Goal: Information Seeking & Learning: Learn about a topic

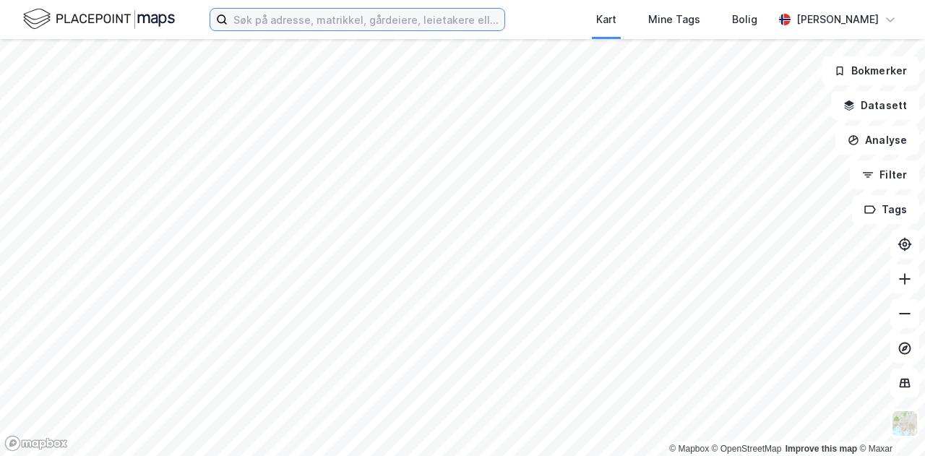
click at [371, 26] on input at bounding box center [366, 20] width 277 height 22
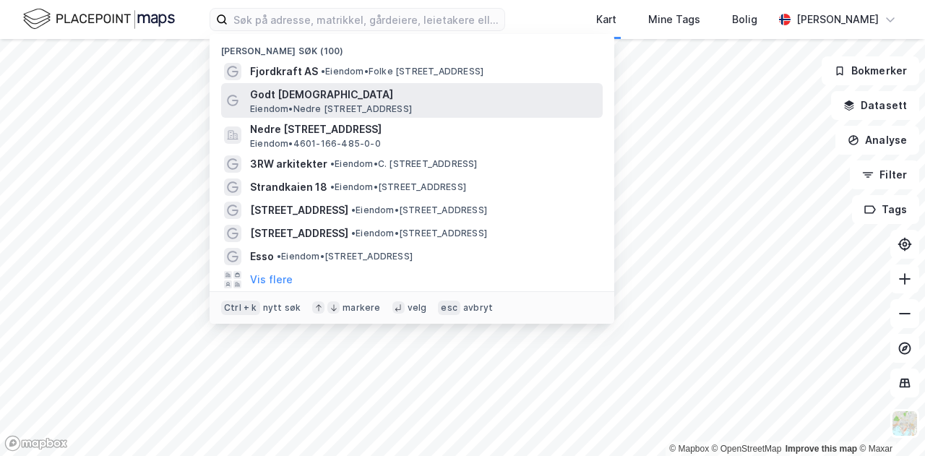
click at [347, 101] on span "Godt [DEMOGRAPHIC_DATA]" at bounding box center [423, 94] width 347 height 17
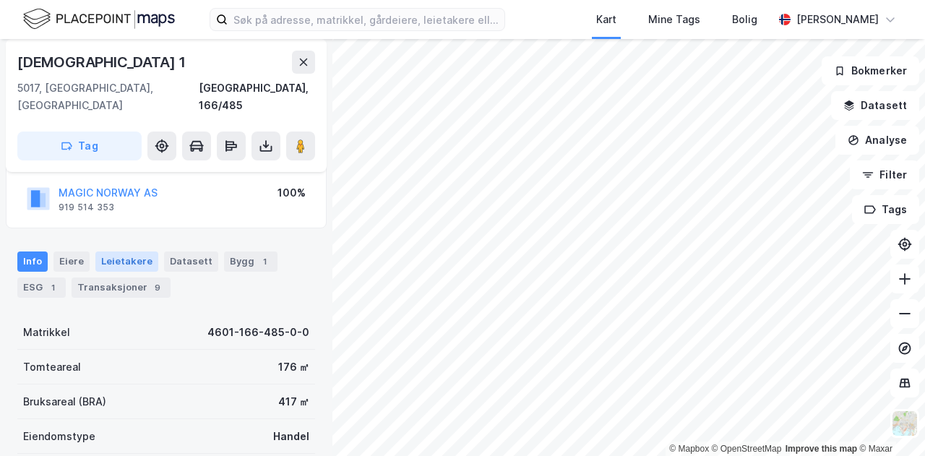
click at [139, 251] on div "Leietakere" at bounding box center [126, 261] width 63 height 20
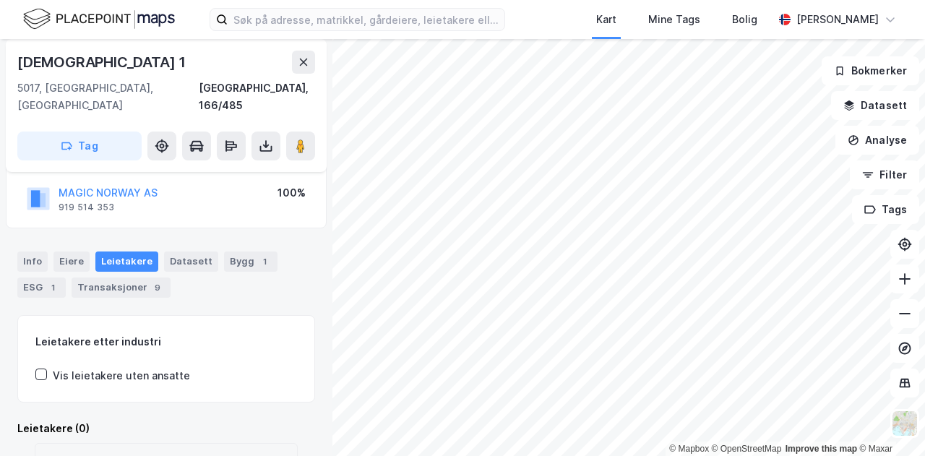
scroll to position [122, 0]
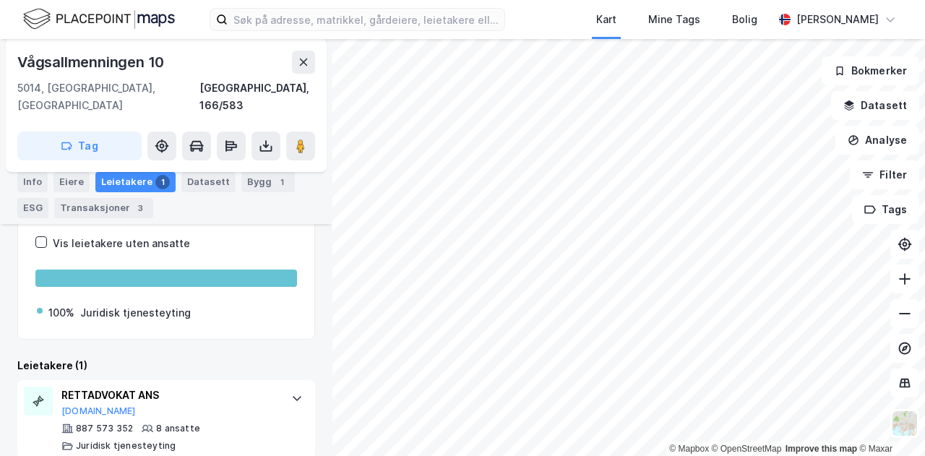
scroll to position [234, 0]
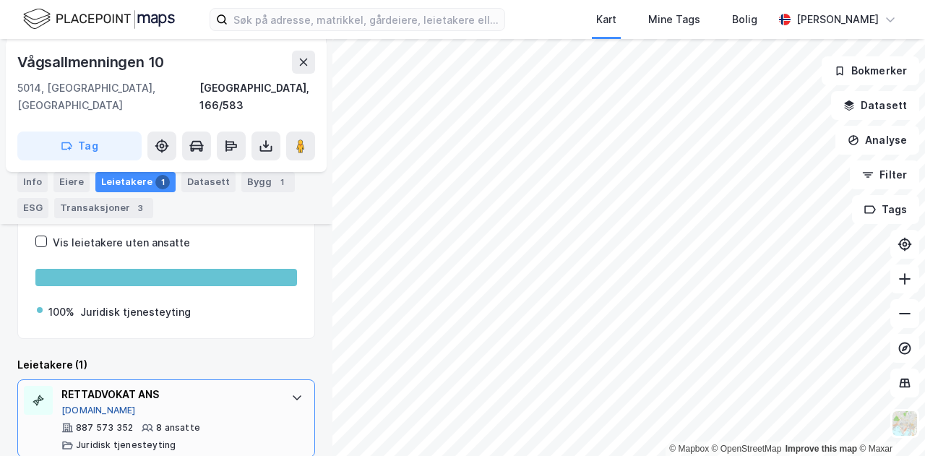
click at [87, 405] on button "[DOMAIN_NAME]" at bounding box center [98, 411] width 74 height 12
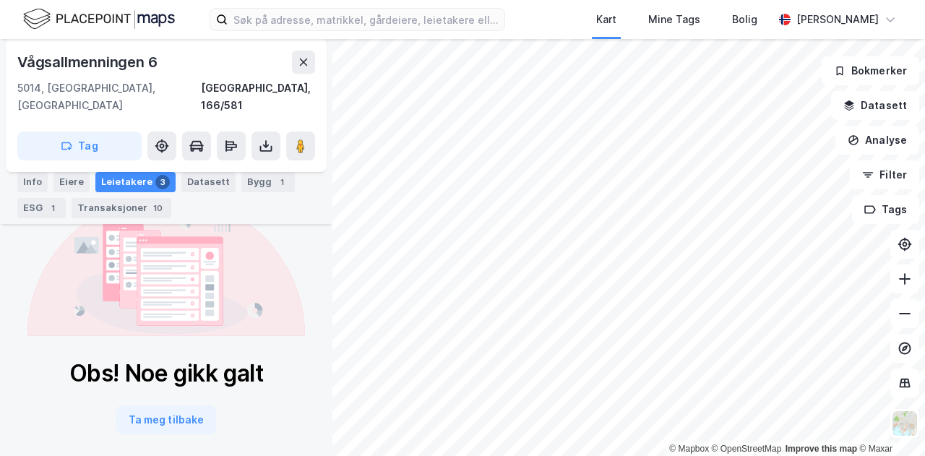
scroll to position [243, 0]
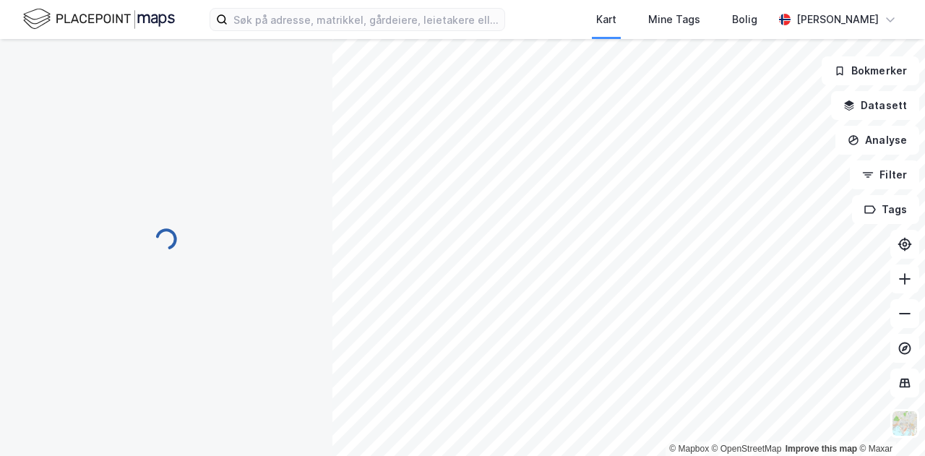
scroll to position [354, 0]
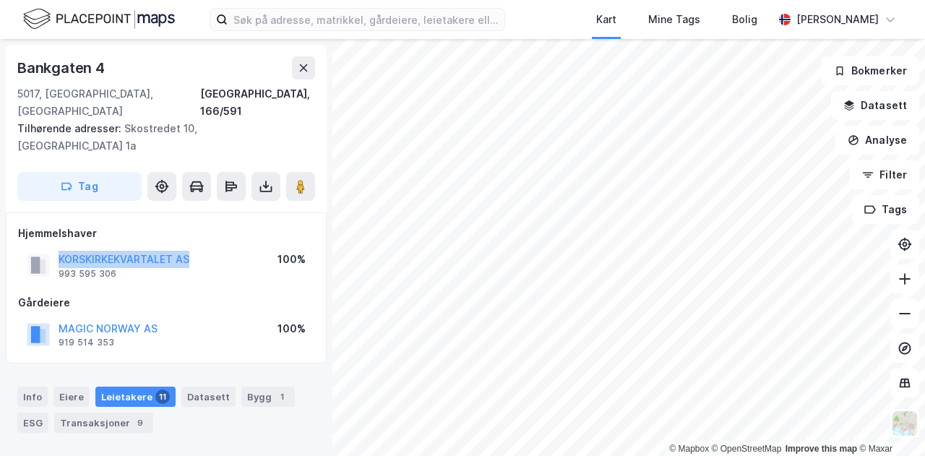
drag, startPoint x: 192, startPoint y: 238, endPoint x: 51, endPoint y: 236, distance: 140.9
click at [51, 248] on div "KORSKIRKEKVARTALET AS 993 595 306 100%" at bounding box center [166, 265] width 296 height 35
copy button "KORSKIRKEKVARTALET AS"
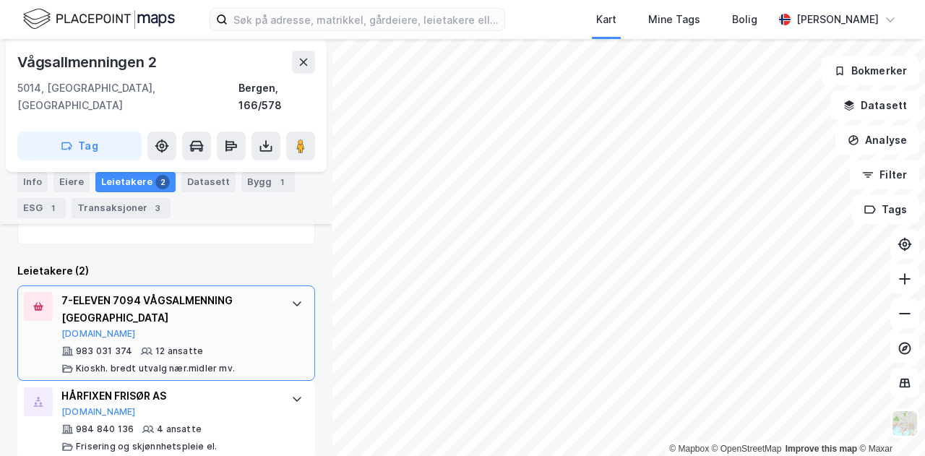
scroll to position [351, 0]
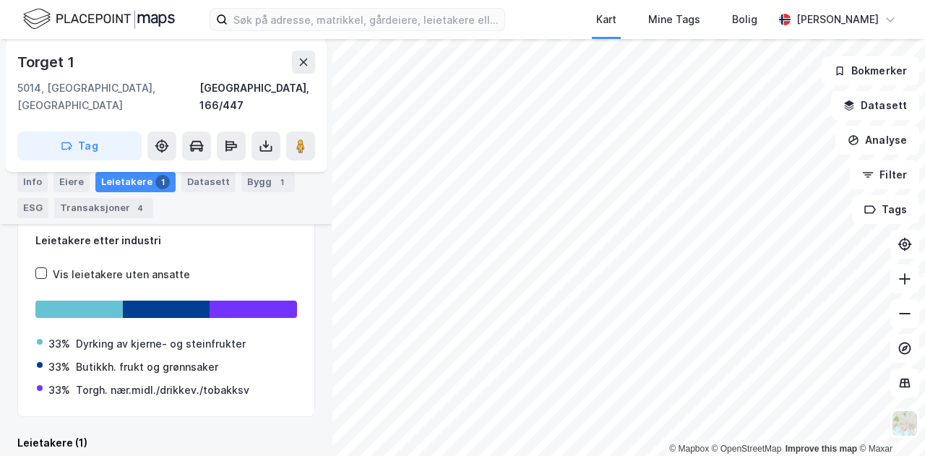
scroll to position [303, 0]
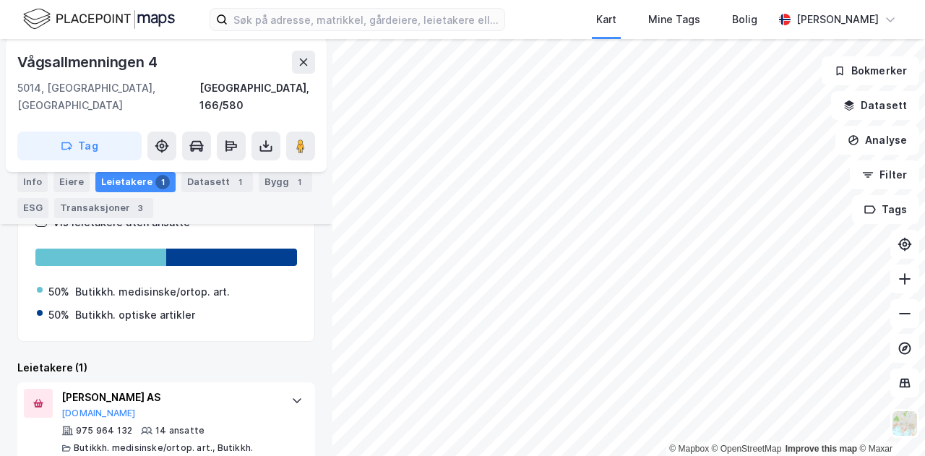
scroll to position [268, 0]
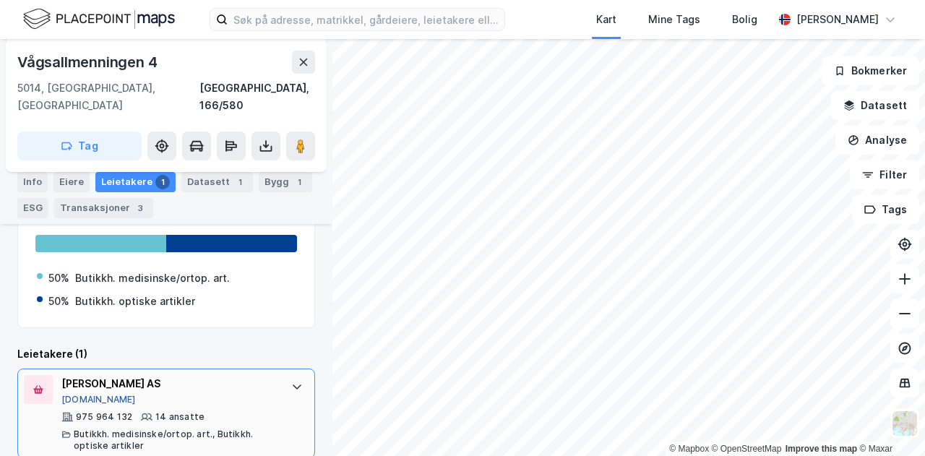
click at [82, 394] on button "[DOMAIN_NAME]" at bounding box center [98, 400] width 74 height 12
click at [535, 17] on div "Kart Mine Tags Bolig [PERSON_NAME] © Mapbox © OpenStreetMap Improve this map © …" at bounding box center [462, 228] width 925 height 456
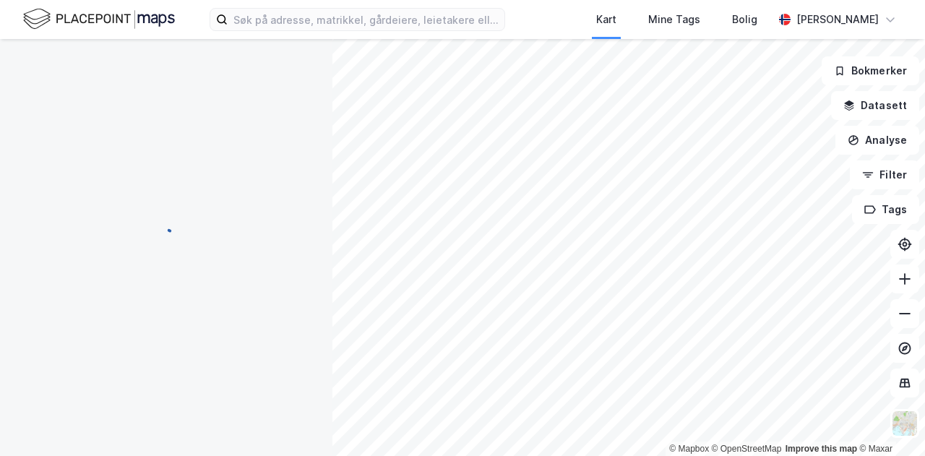
scroll to position [186, 0]
